Goal: Check status: Check status

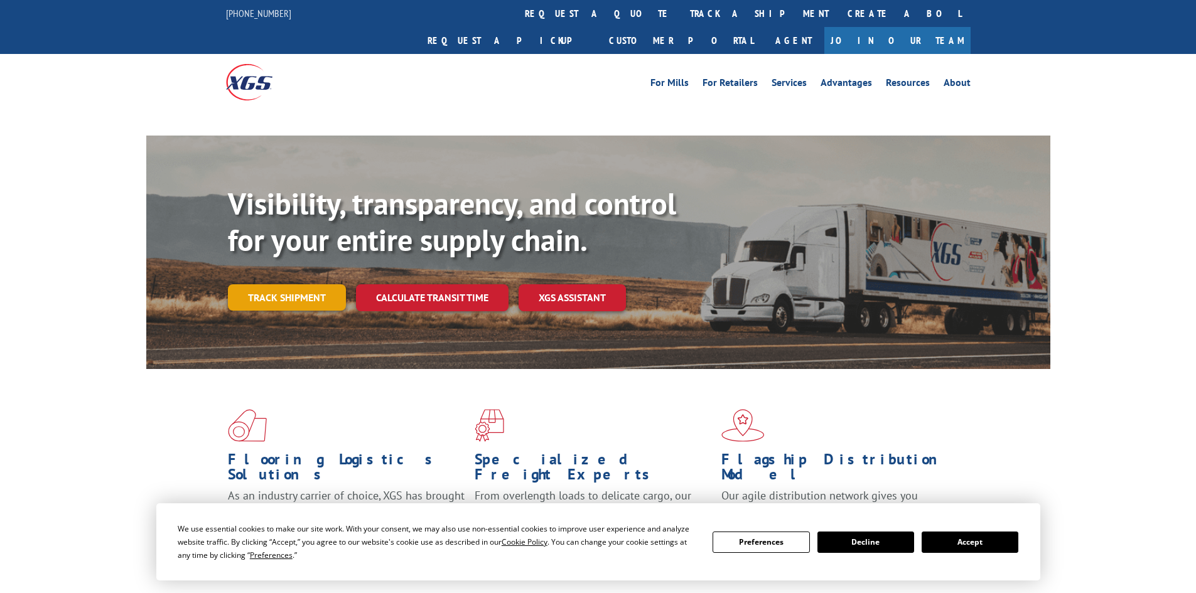
click at [244, 284] on link "Track shipment" at bounding box center [287, 297] width 118 height 26
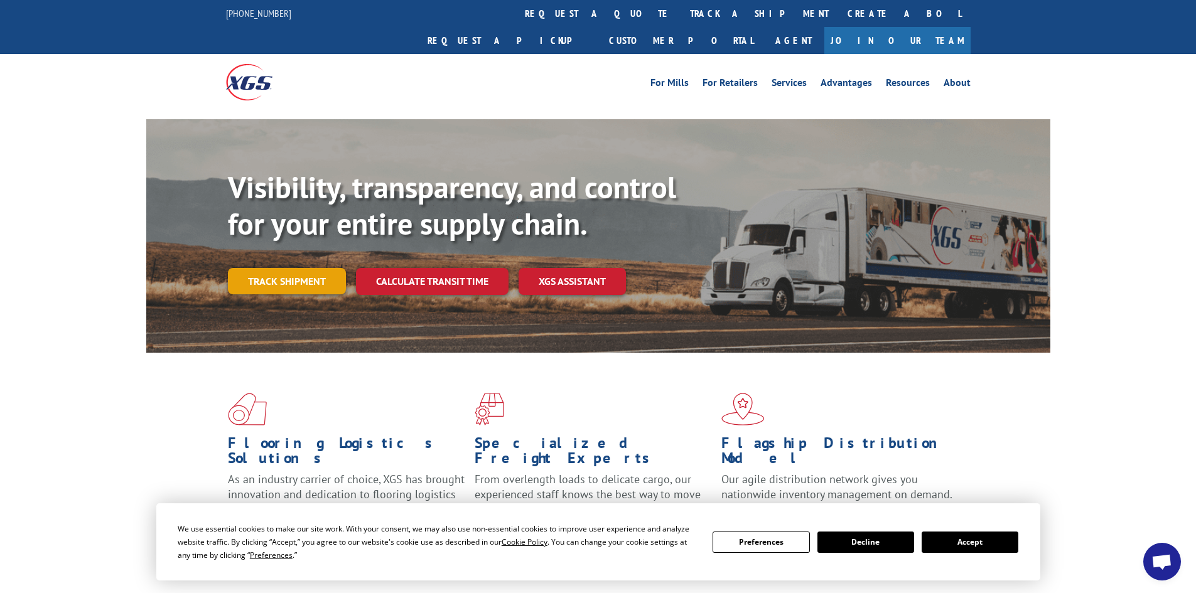
click at [289, 268] on link "Track shipment" at bounding box center [287, 281] width 118 height 26
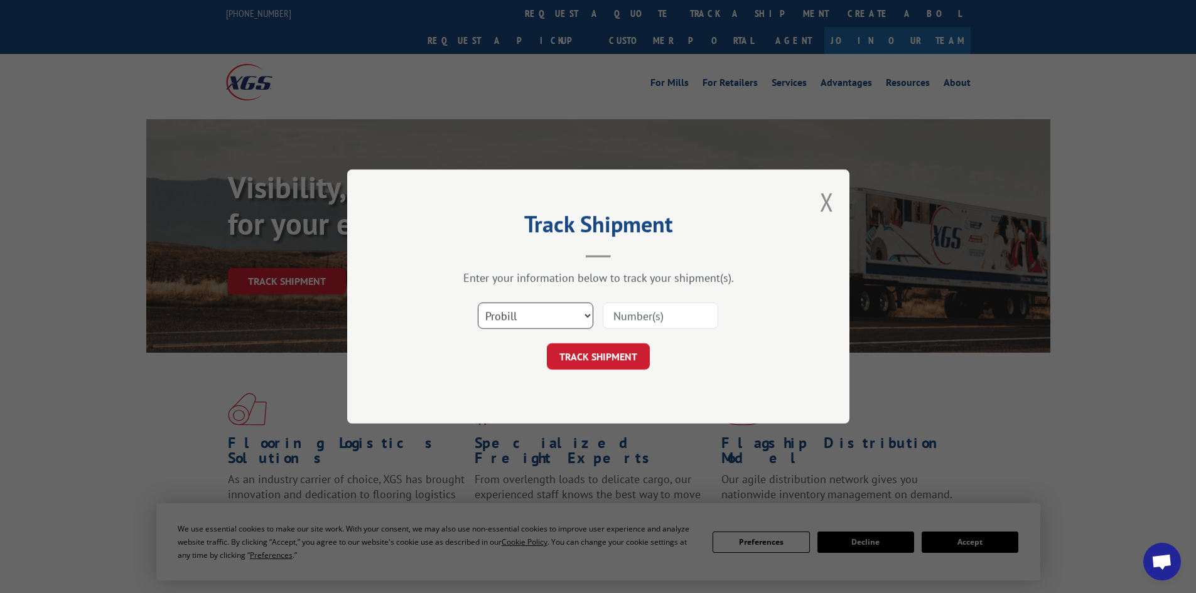
click at [584, 307] on select "Select category... Probill BOL PO" at bounding box center [535, 316] width 115 height 26
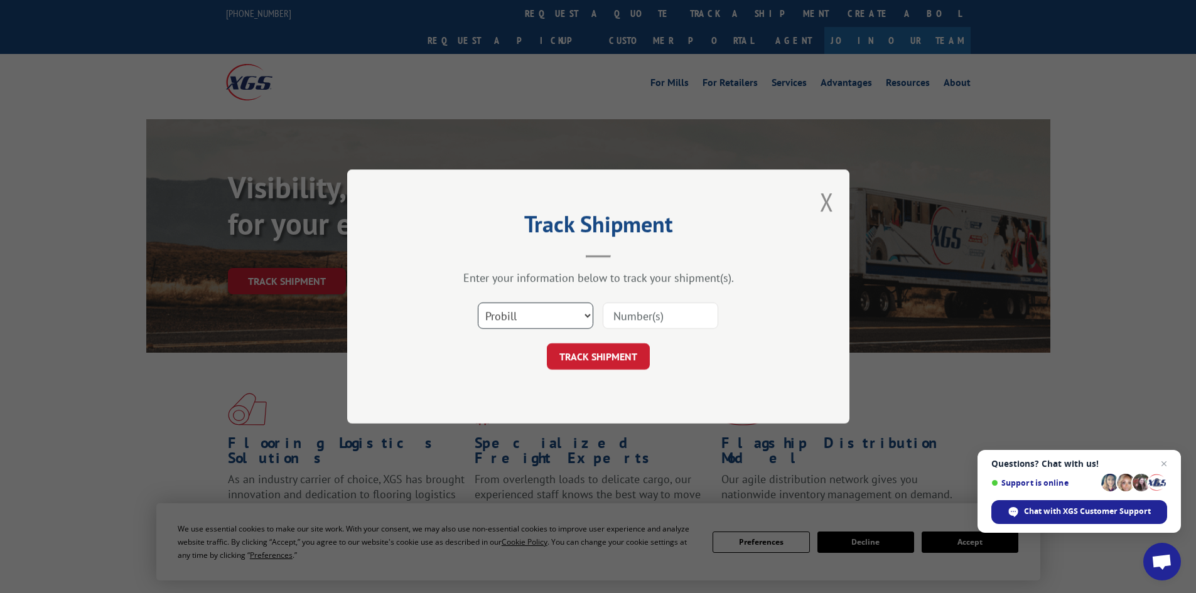
select select "po"
click at [478, 303] on select "Select category... Probill BOL PO" at bounding box center [535, 316] width 115 height 26
click at [651, 309] on input at bounding box center [659, 316] width 115 height 26
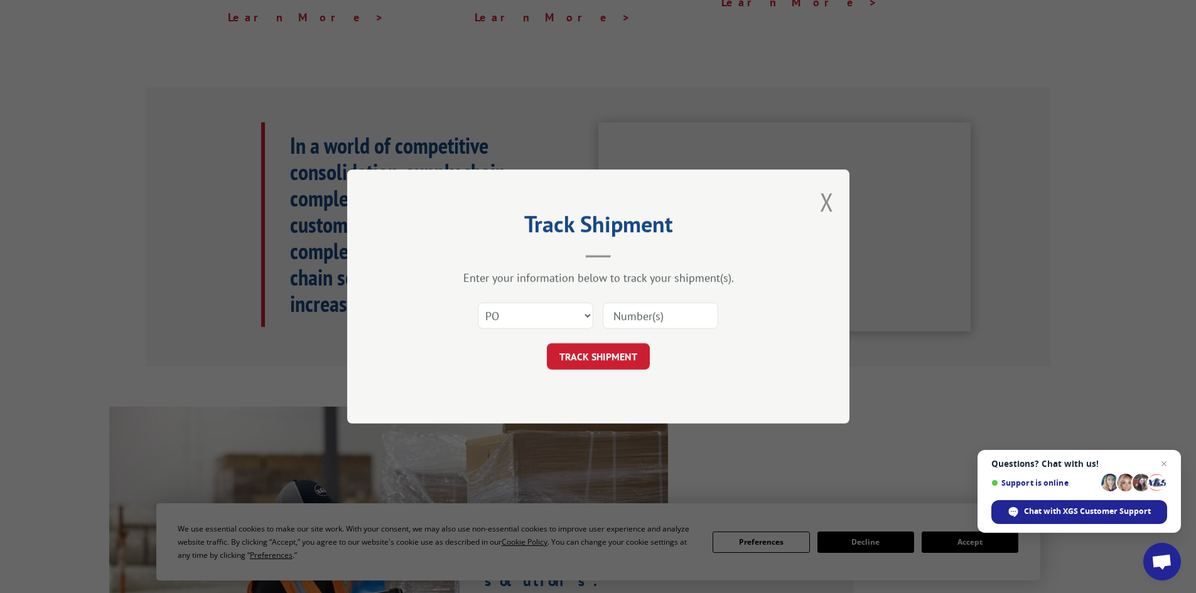
scroll to position [1037, 0]
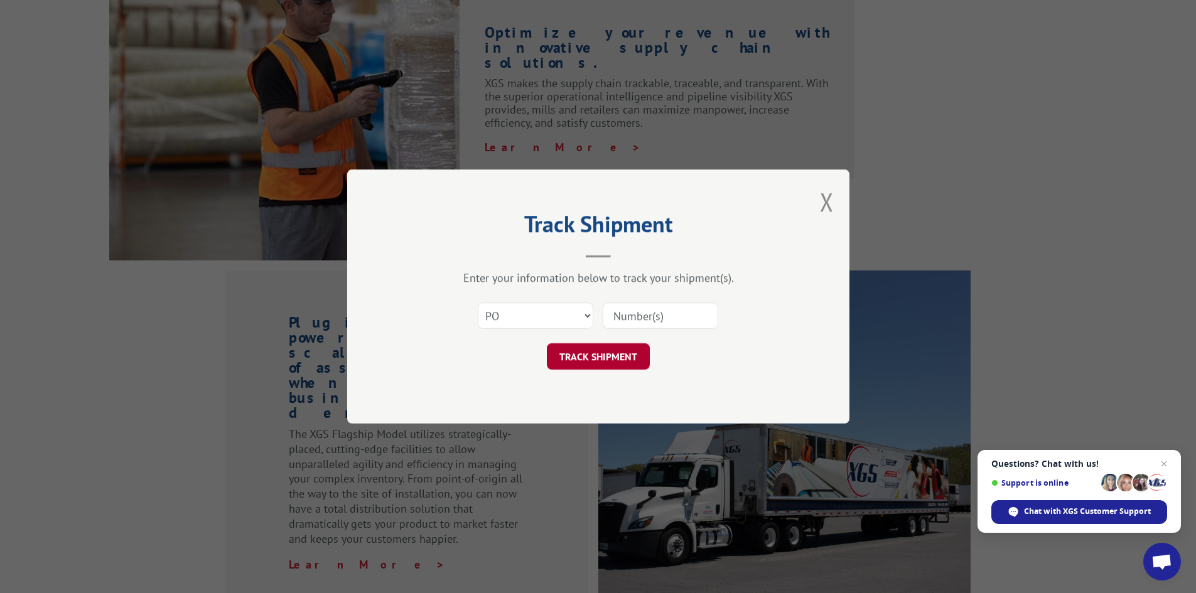
click at [604, 355] on button "TRACK SHIPMENT" at bounding box center [598, 356] width 103 height 26
click at [556, 319] on select "Select category... Probill BOL PO" at bounding box center [535, 316] width 115 height 26
click at [478, 303] on select "Select category... Probill BOL PO" at bounding box center [535, 316] width 115 height 26
click at [628, 314] on input at bounding box center [659, 316] width 115 height 26
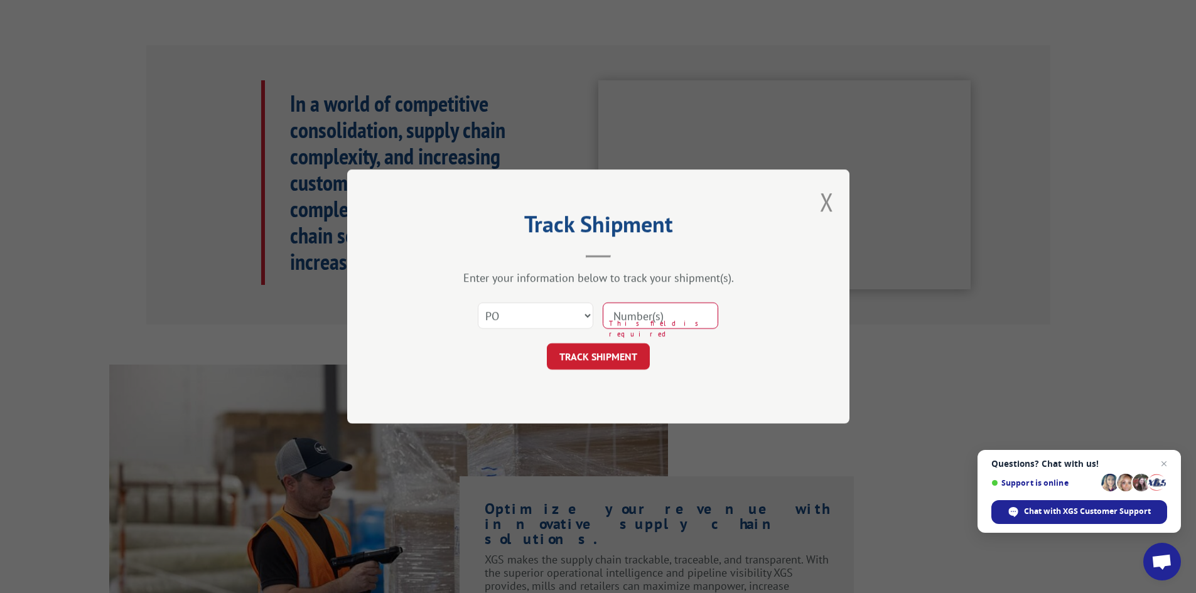
scroll to position [518, 0]
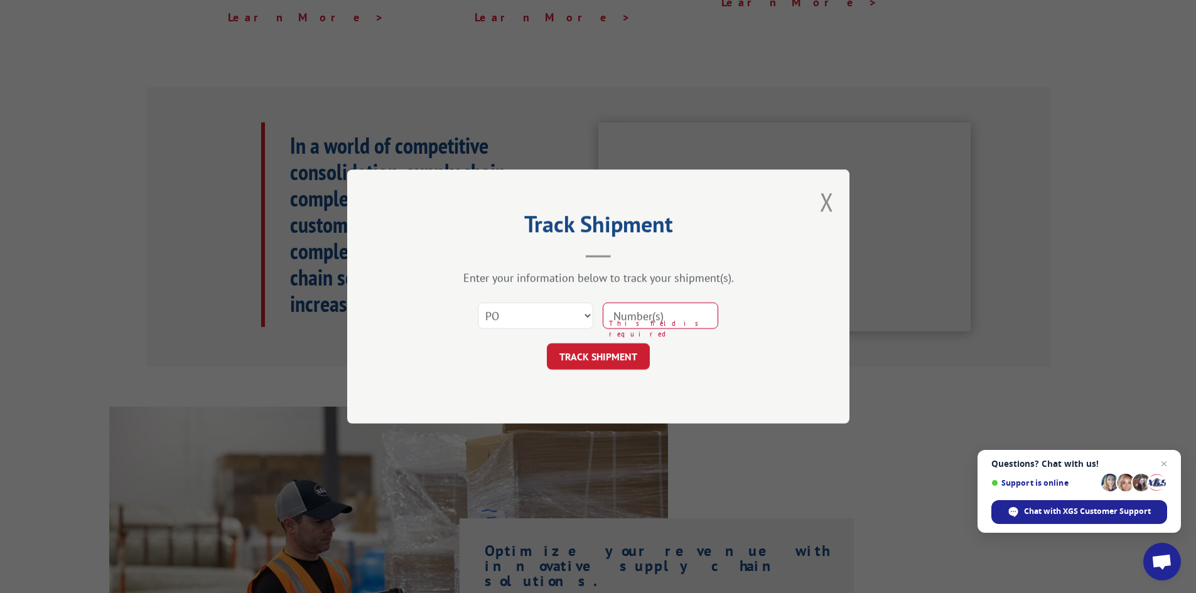
click at [633, 322] on input at bounding box center [659, 316] width 115 height 26
type input "98513734"
click at [586, 363] on button "TRACK SHIPMENT" at bounding box center [598, 356] width 103 height 26
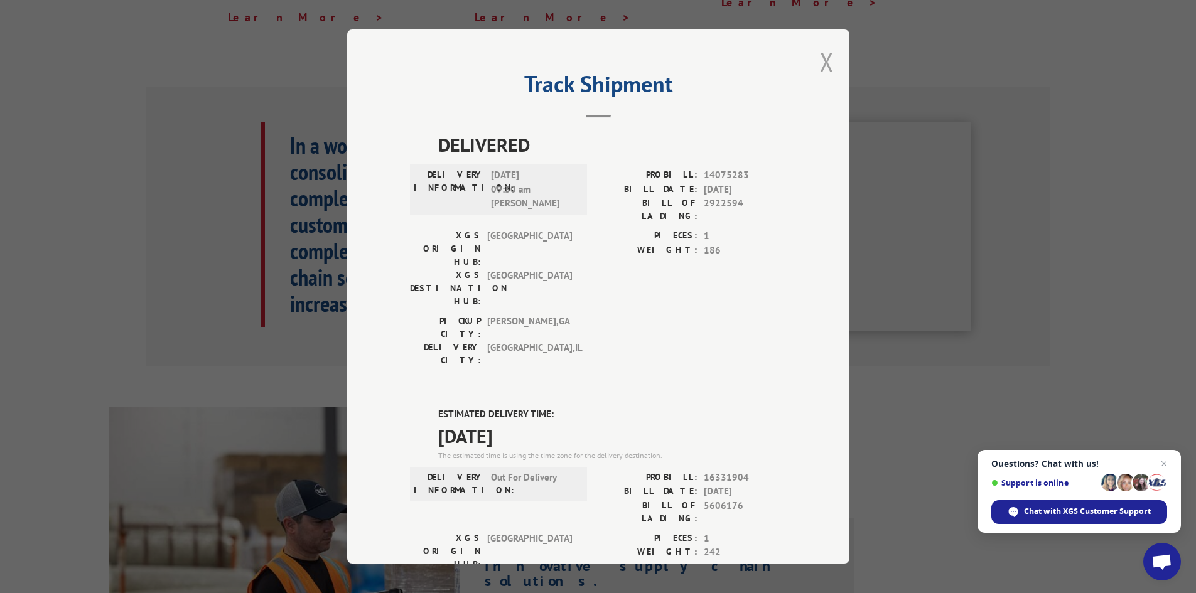
click at [827, 63] on button "Close modal" at bounding box center [827, 61] width 14 height 33
